Goal: Browse casually: Explore the website without a specific task or goal

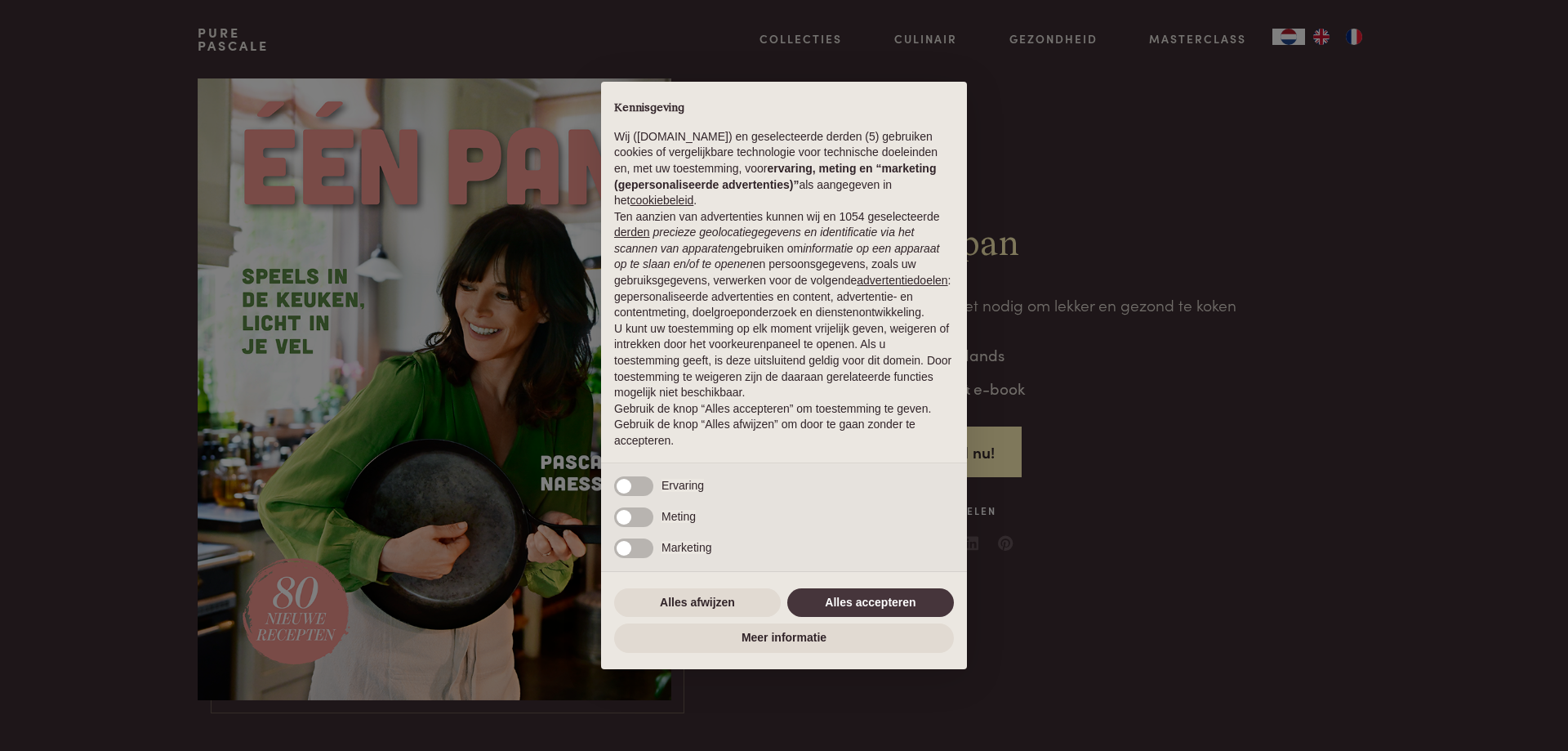
click at [866, 587] on div "Alles afwijzen Alles accepteren" at bounding box center [784, 602] width 340 height 36
click at [866, 597] on button "Alles accepteren" at bounding box center [870, 602] width 166 height 30
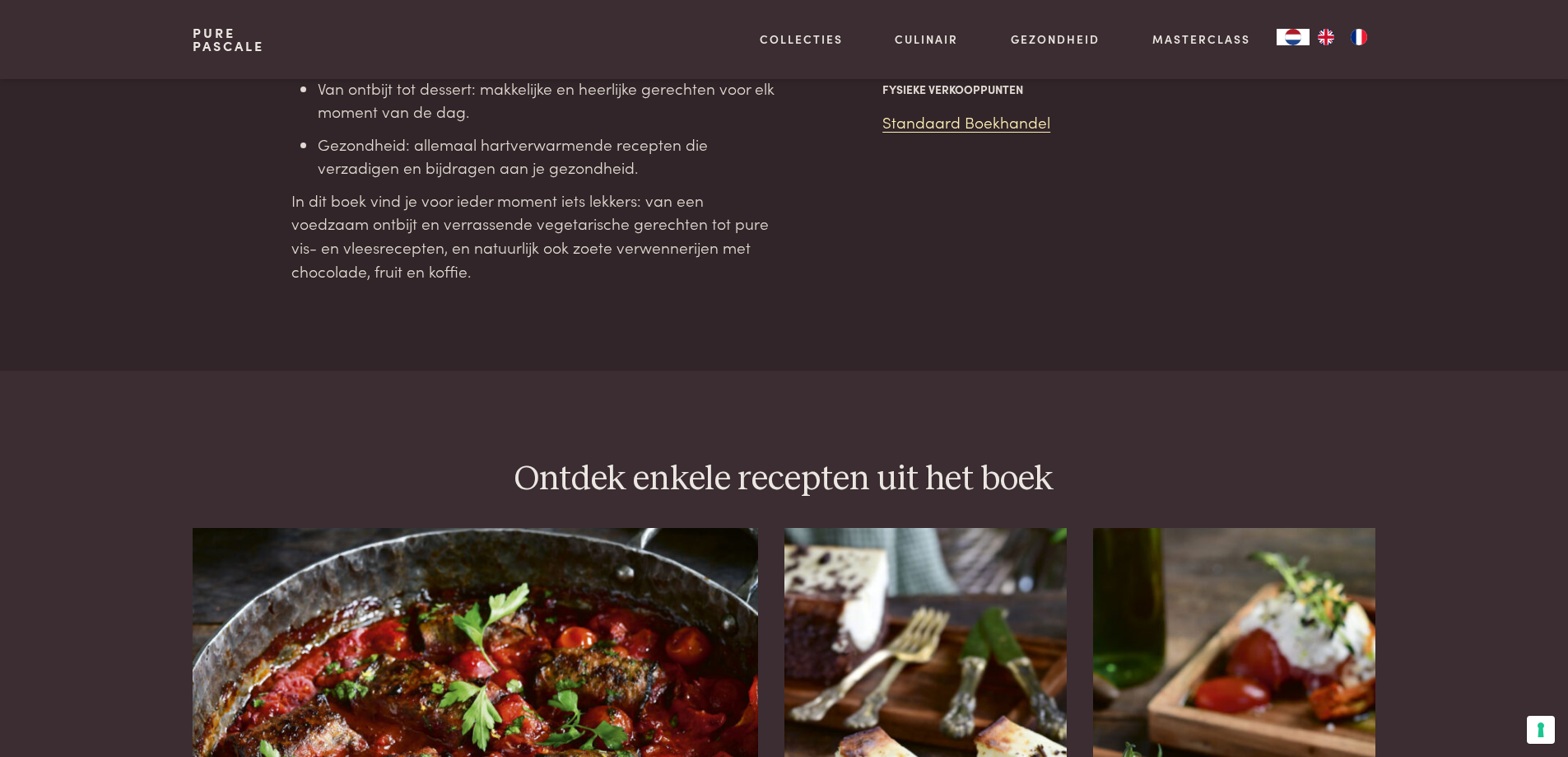
scroll to position [1932, 0]
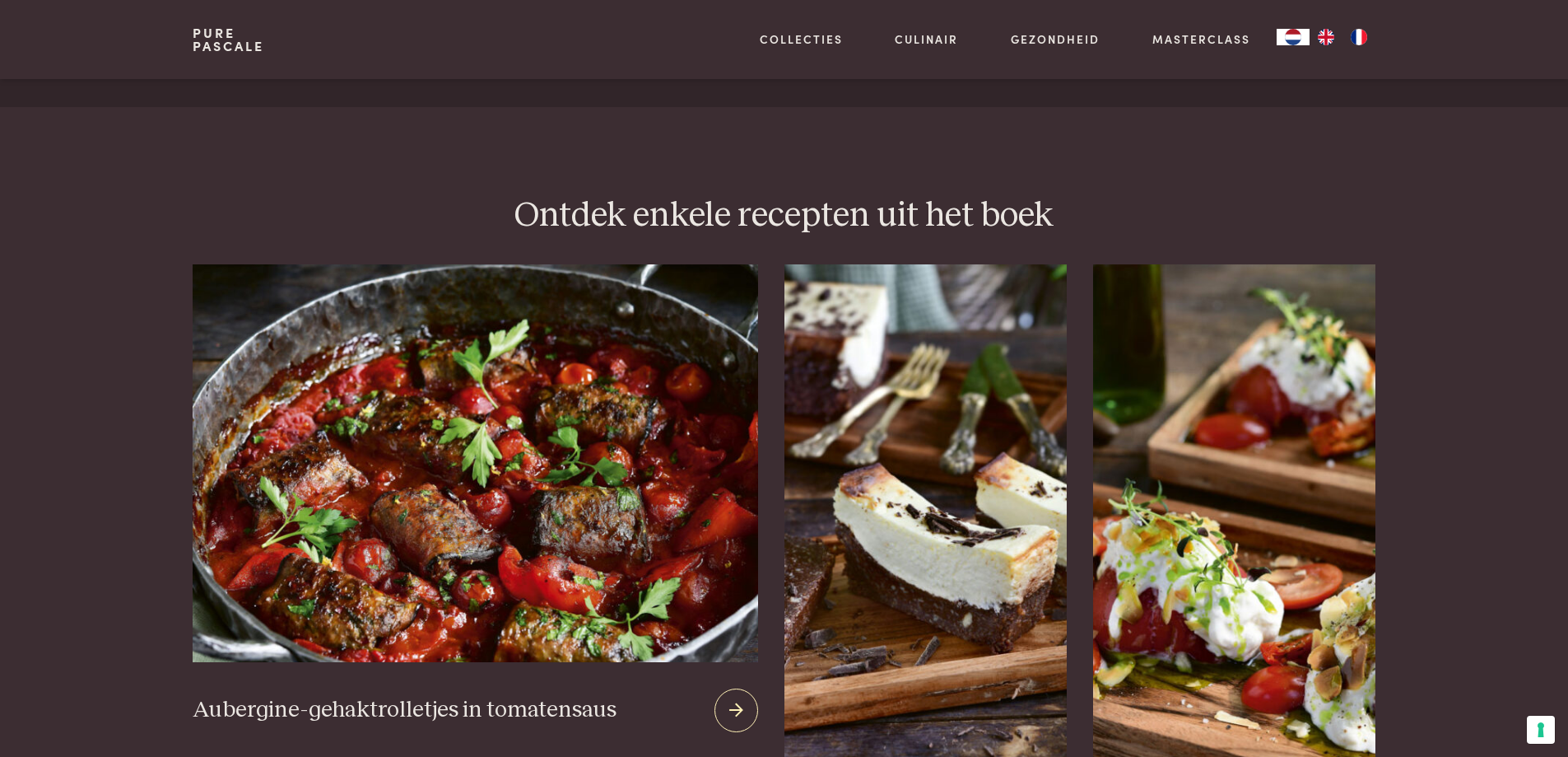
click at [370, 496] on img at bounding box center [475, 462] width 565 height 398
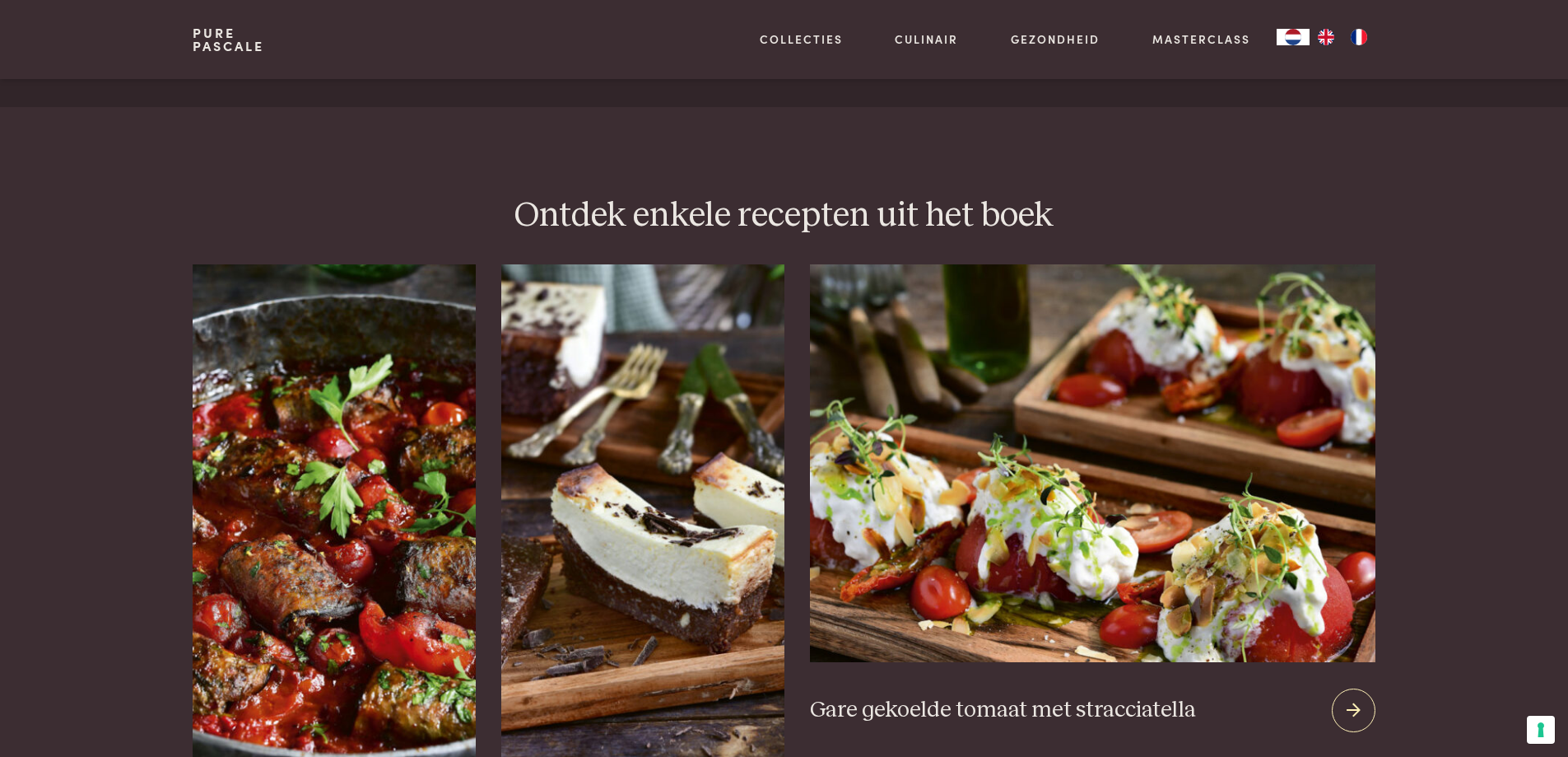
click at [1253, 565] on img at bounding box center [1093, 462] width 565 height 398
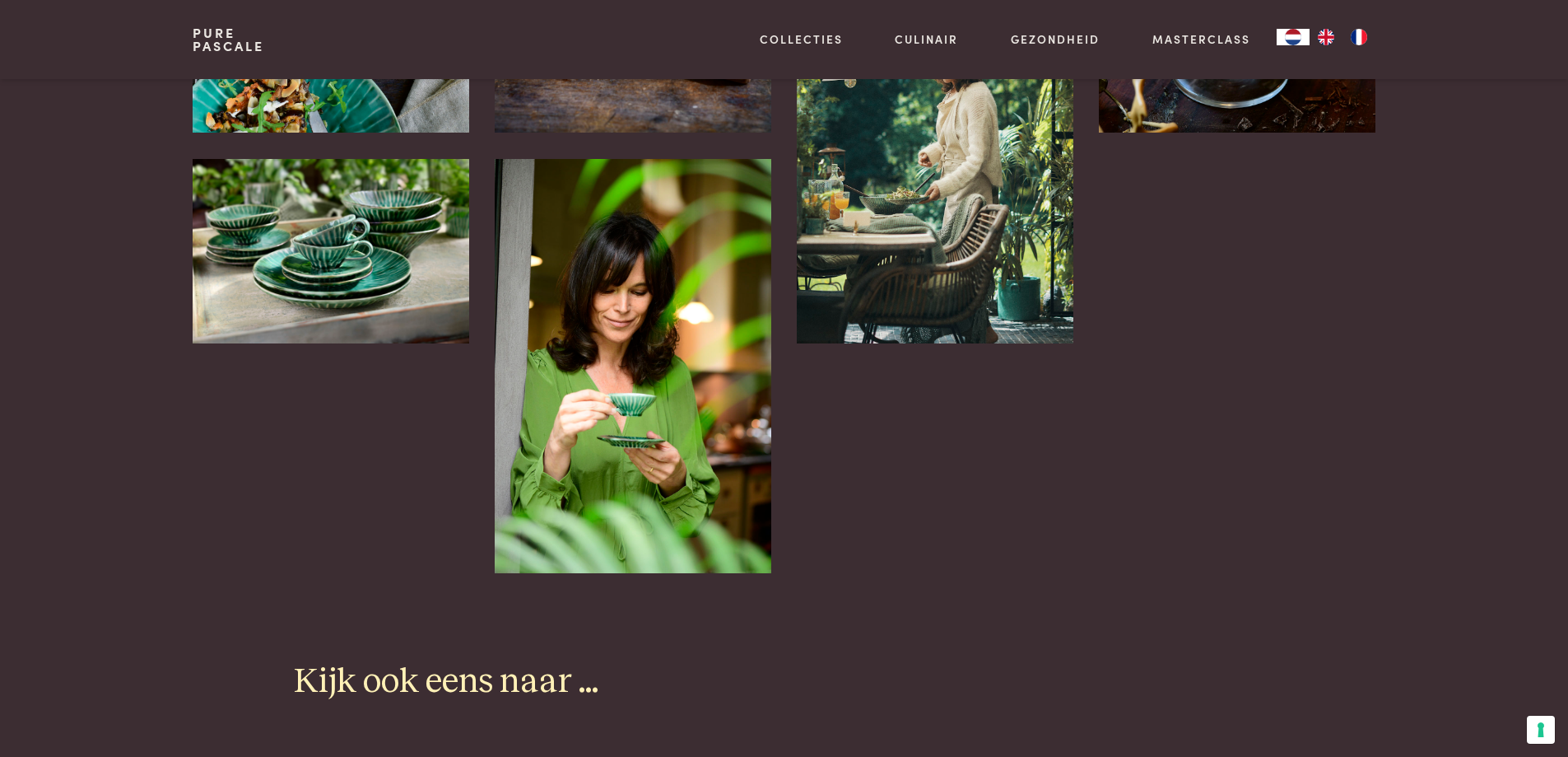
scroll to position [3601, 0]
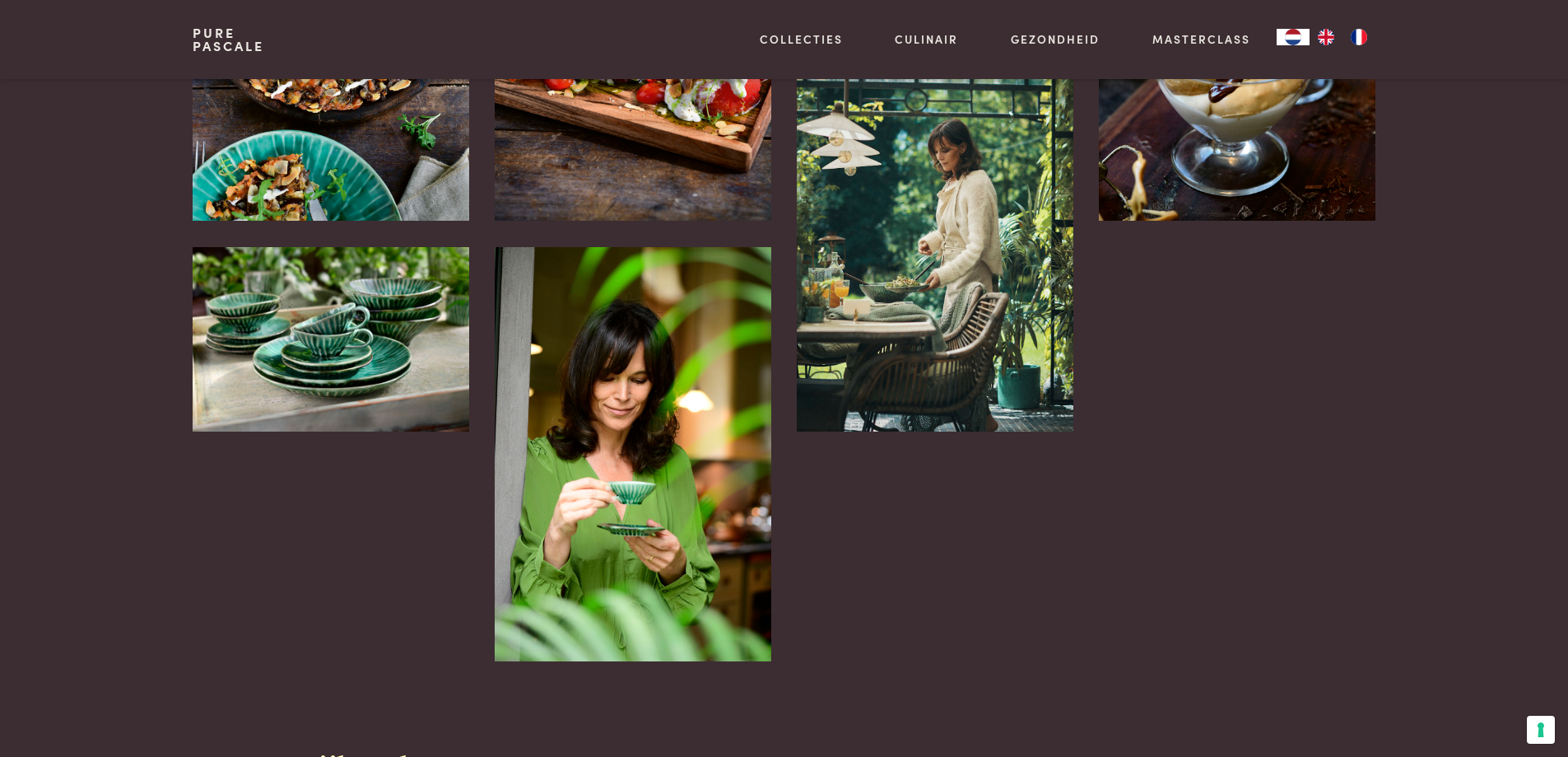
click at [603, 421] on img at bounding box center [632, 454] width 276 height 415
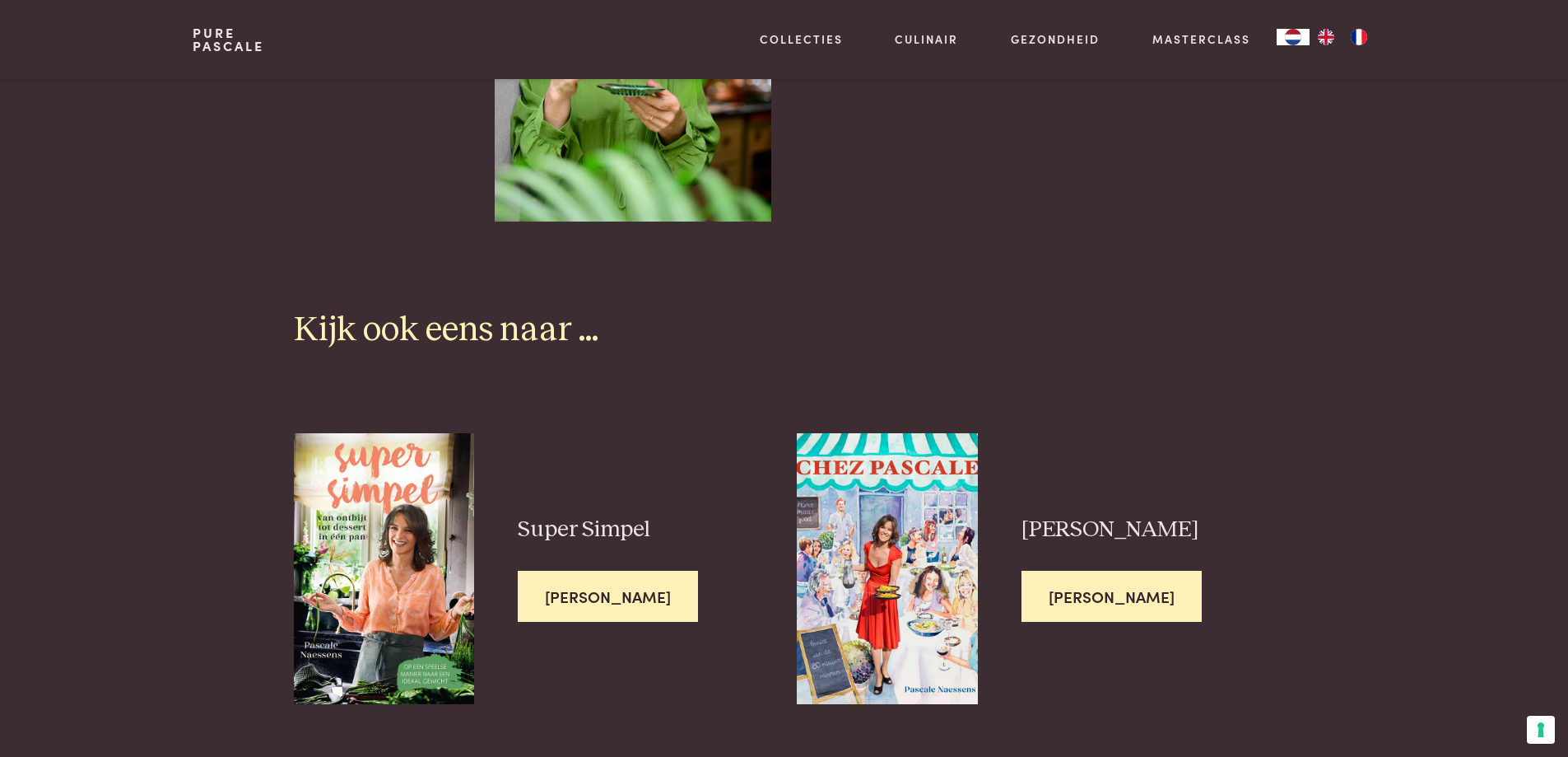
scroll to position [4127, 0]
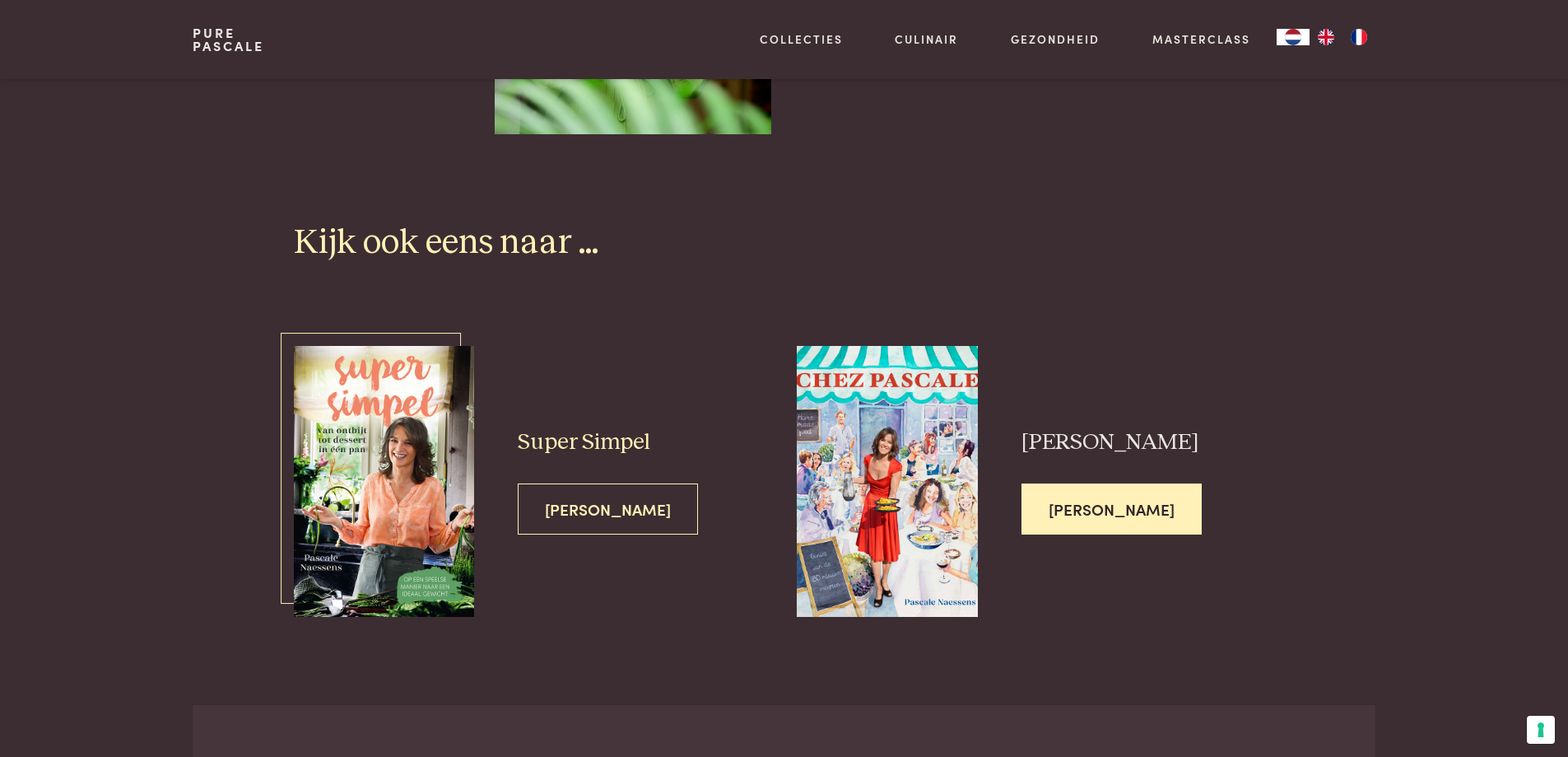
click at [348, 468] on img at bounding box center [384, 481] width 181 height 270
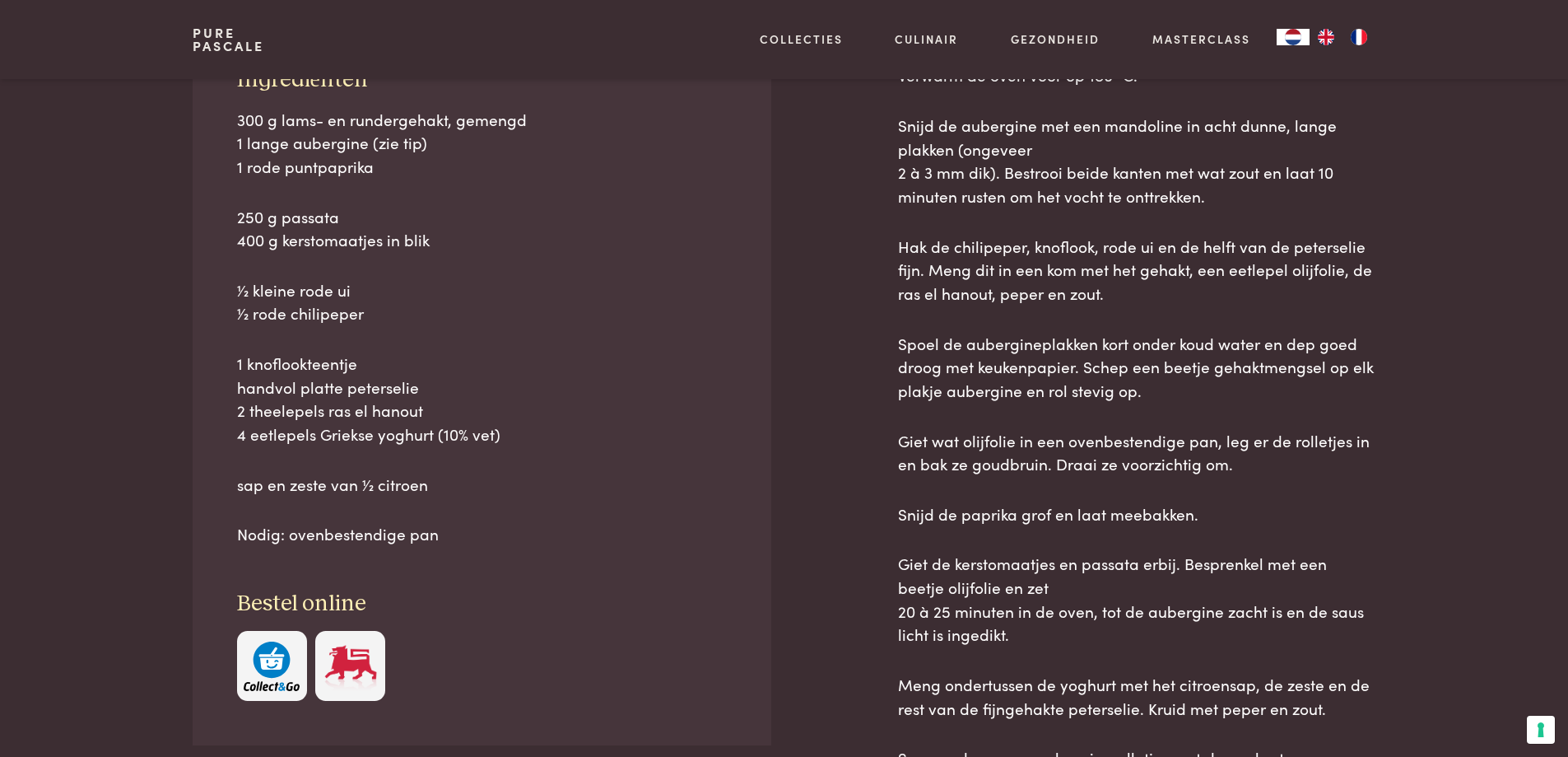
scroll to position [615, 0]
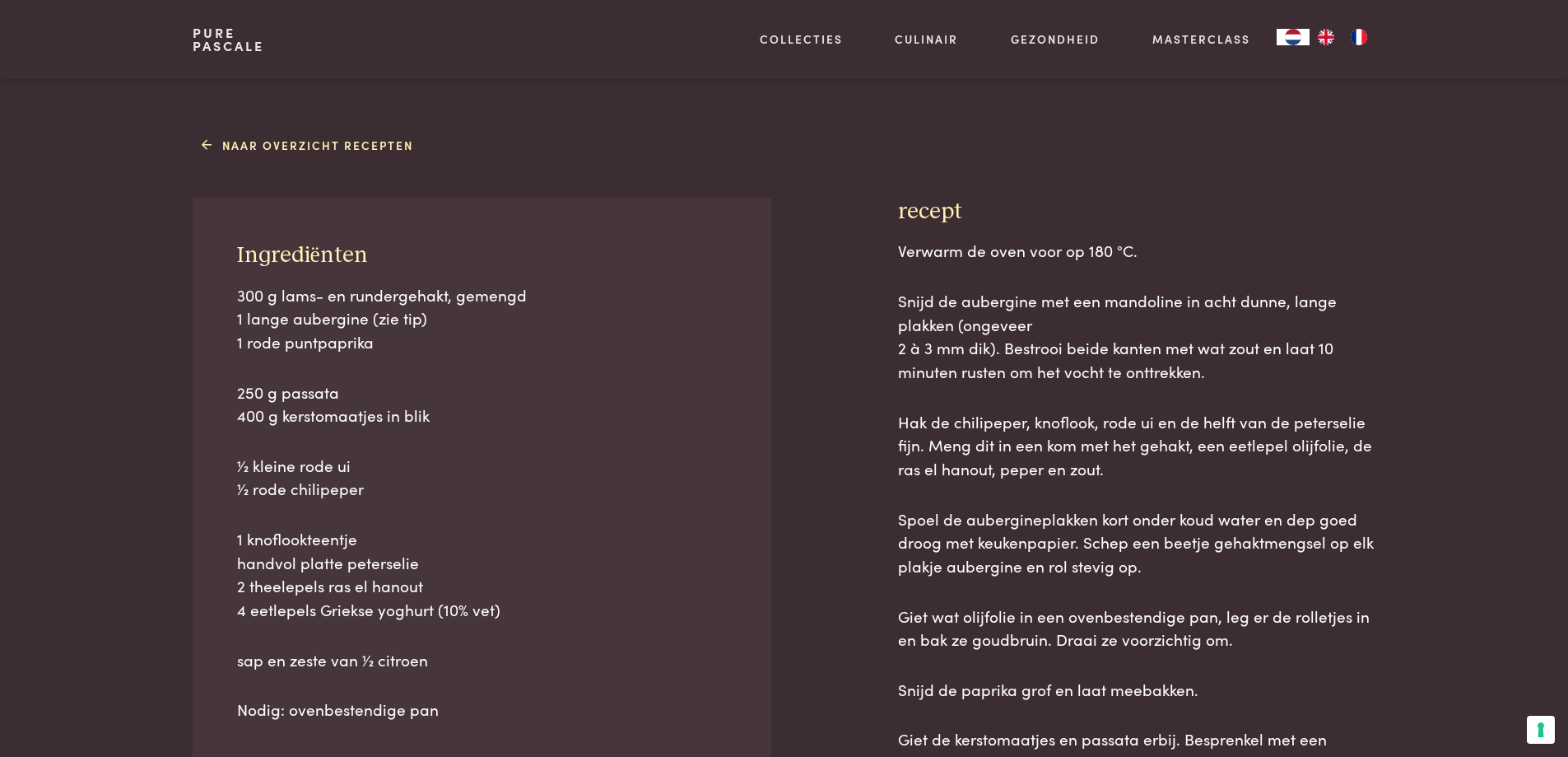
drag, startPoint x: 216, startPoint y: 193, endPoint x: 1125, endPoint y: 120, distance: 911.9
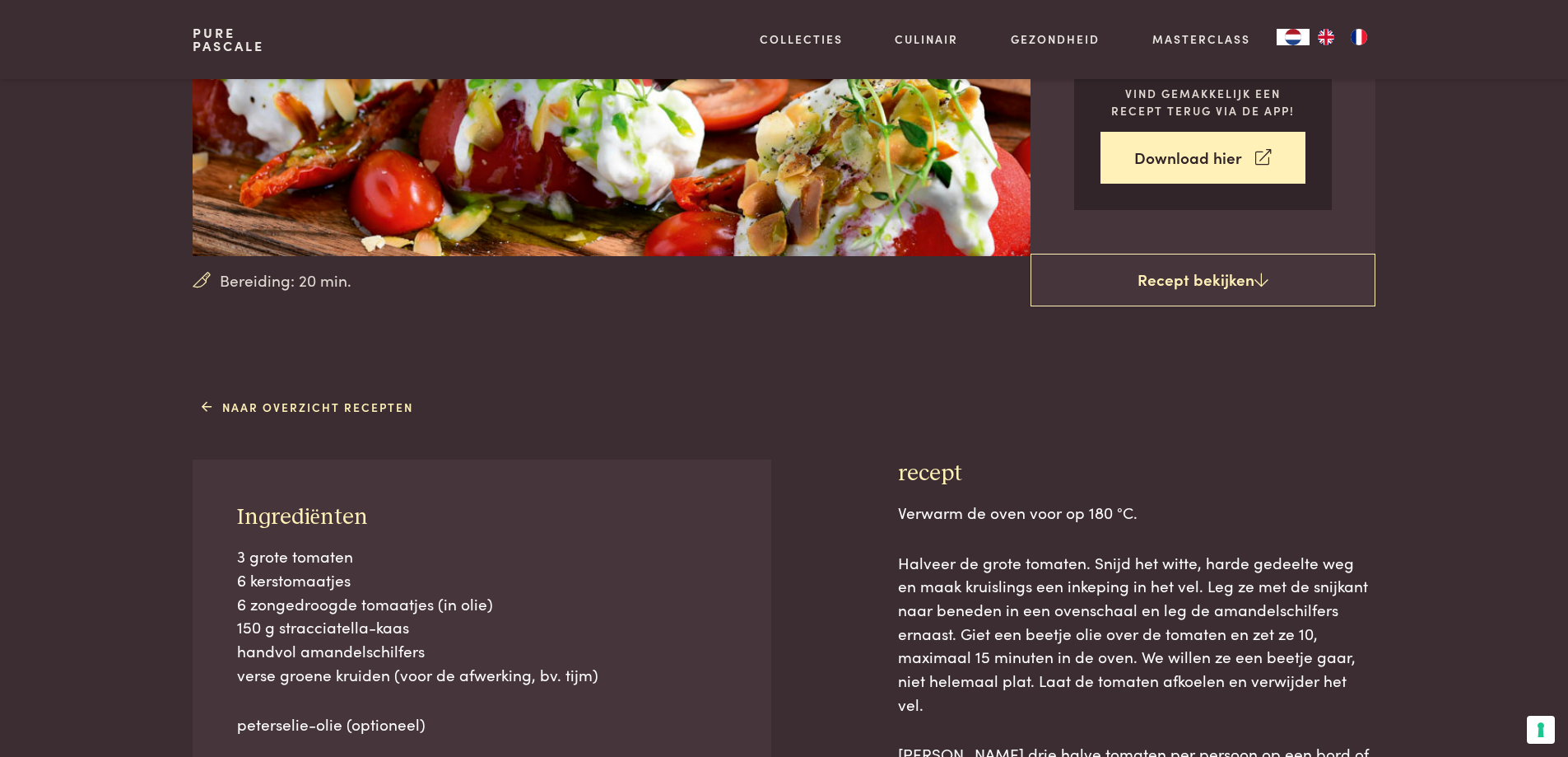
scroll to position [703, 0]
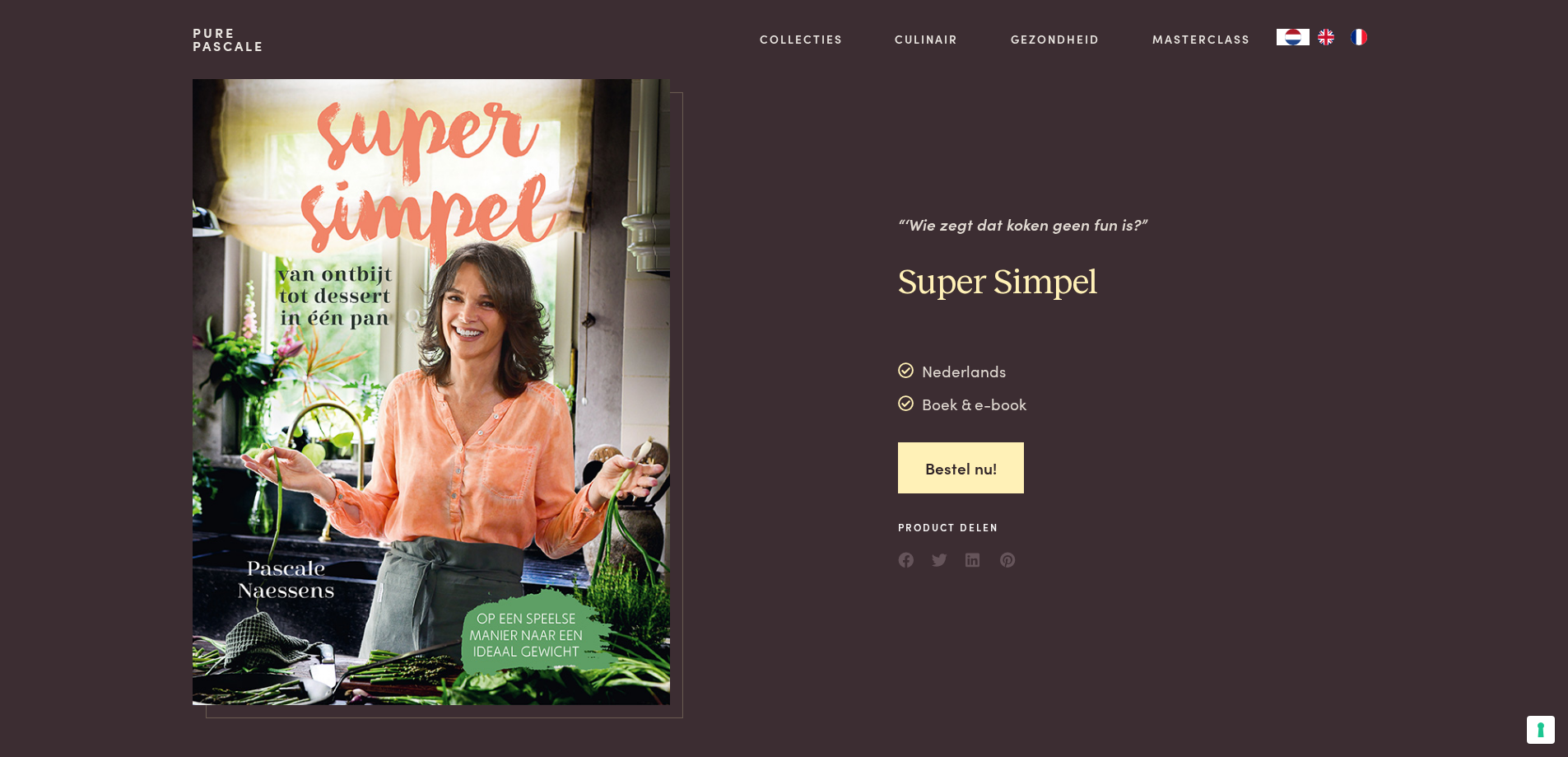
click at [530, 633] on img at bounding box center [431, 391] width 477 height 626
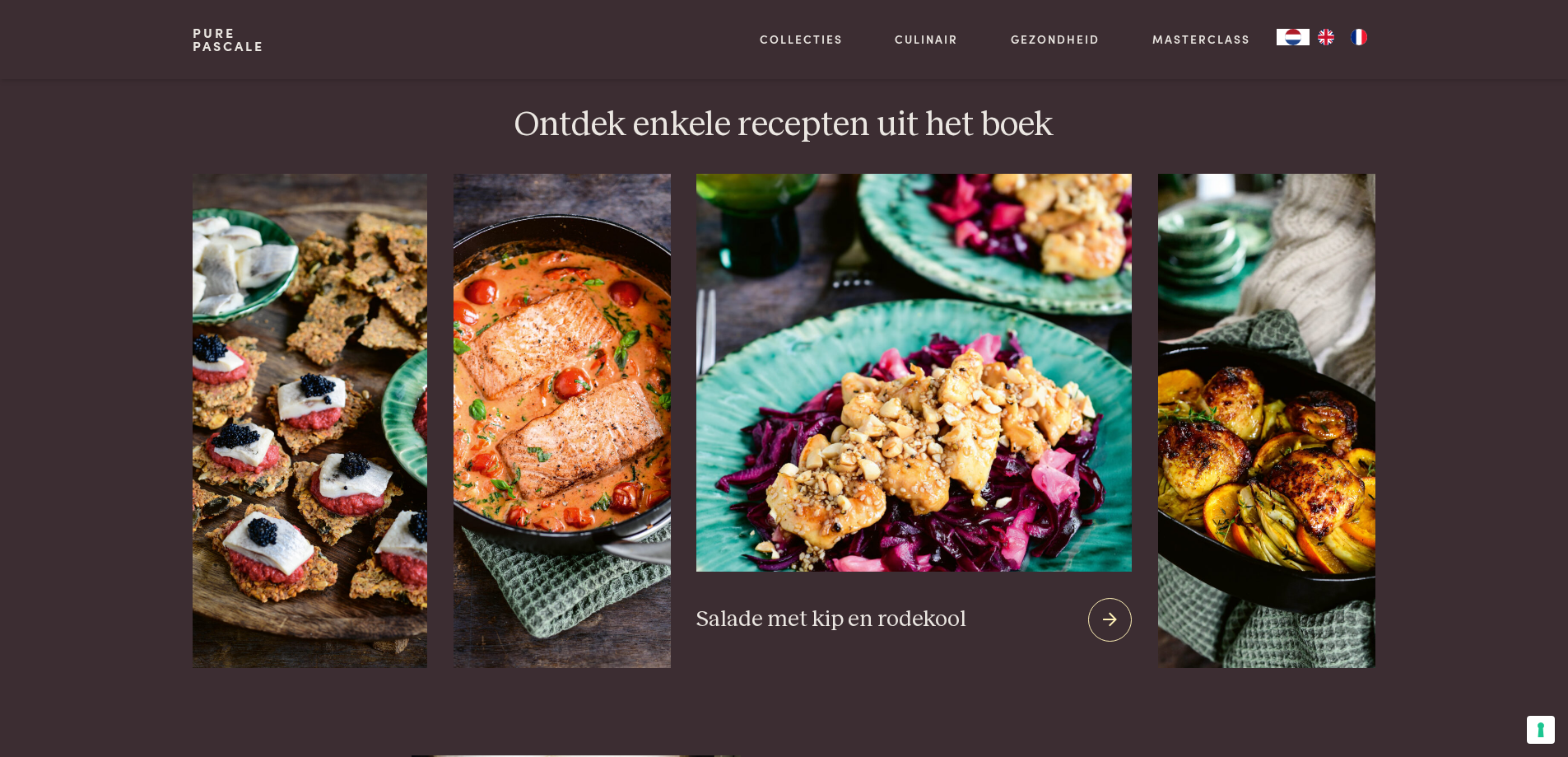
scroll to position [2019, 0]
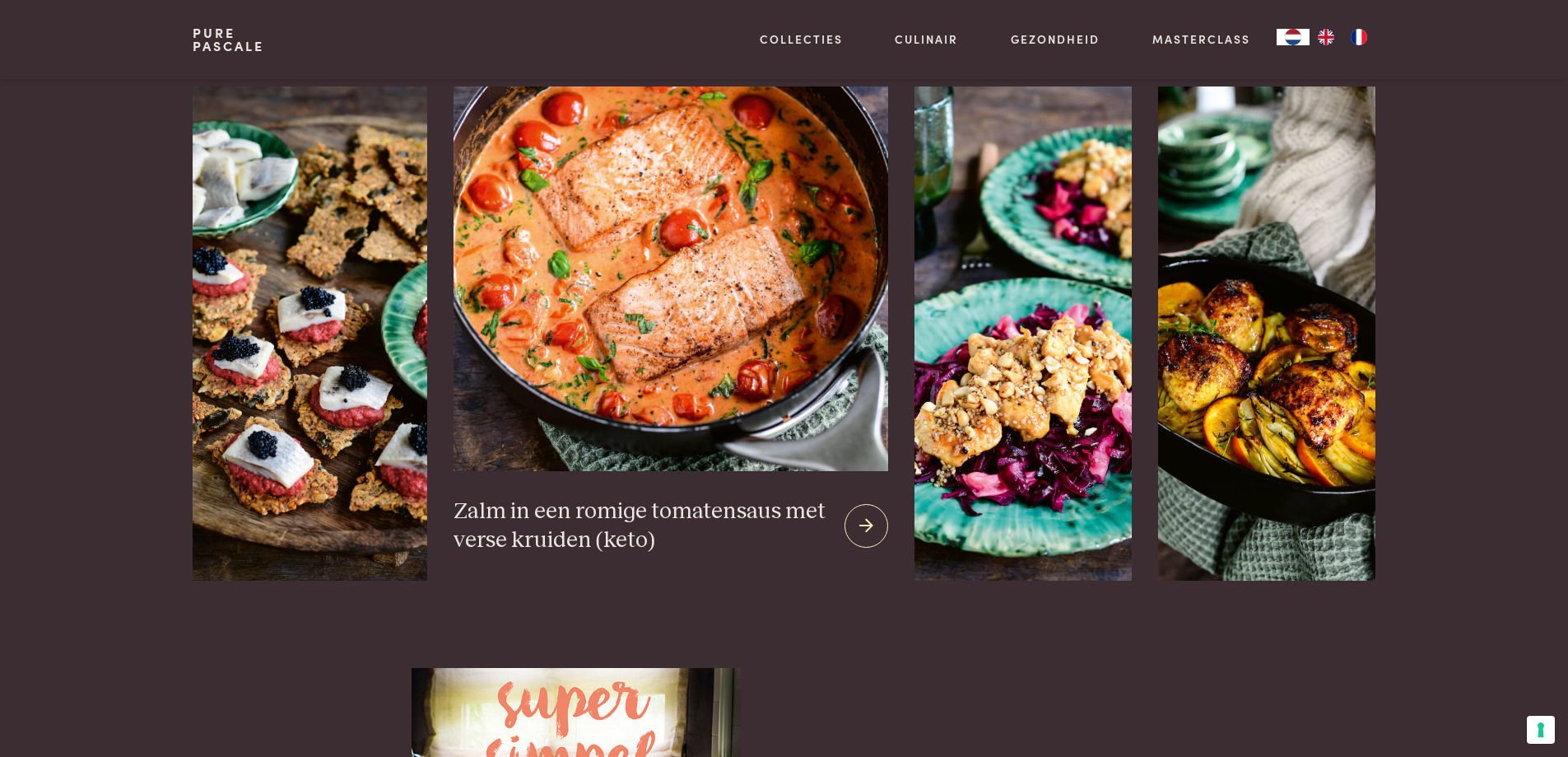
click at [657, 253] on img at bounding box center [671, 278] width 435 height 385
